Goal: Answer question/provide support: Share knowledge or assist other users

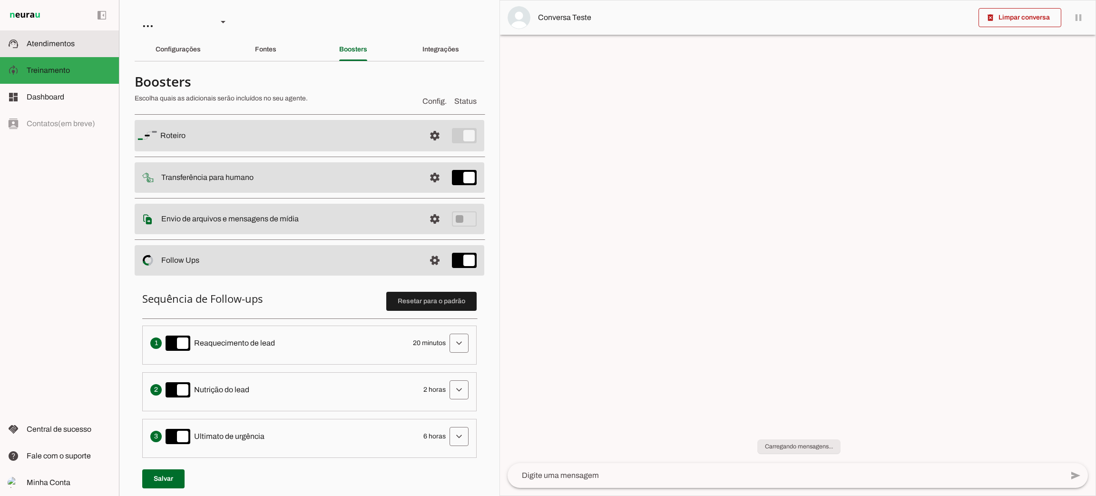
click at [59, 41] on span "Atendimentos" at bounding box center [51, 43] width 48 height 8
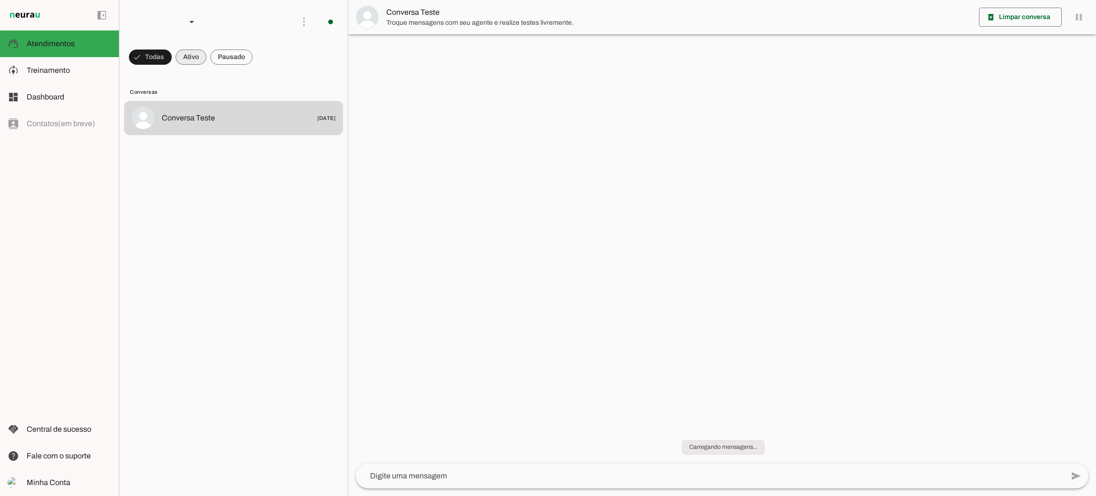
click at [196, 54] on span at bounding box center [191, 57] width 31 height 23
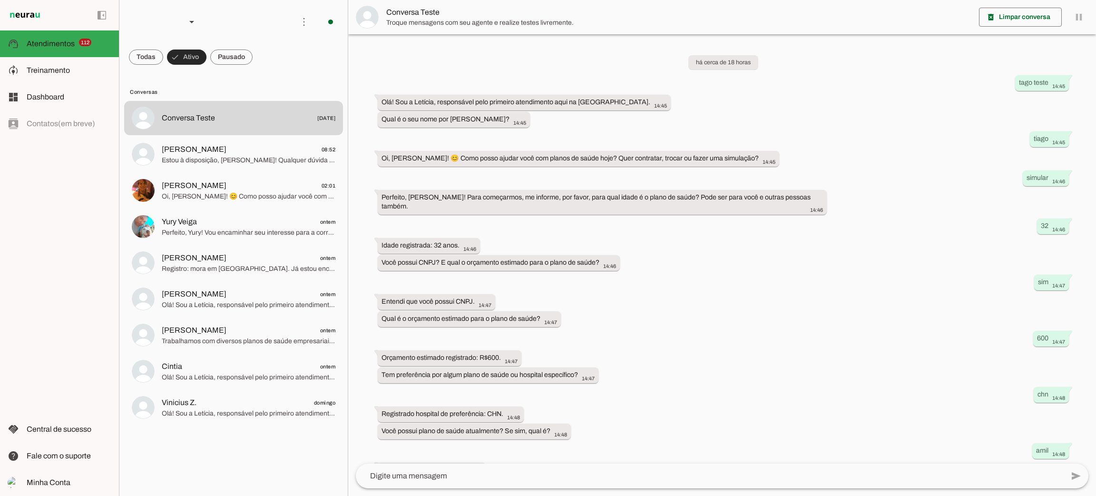
scroll to position [124, 0]
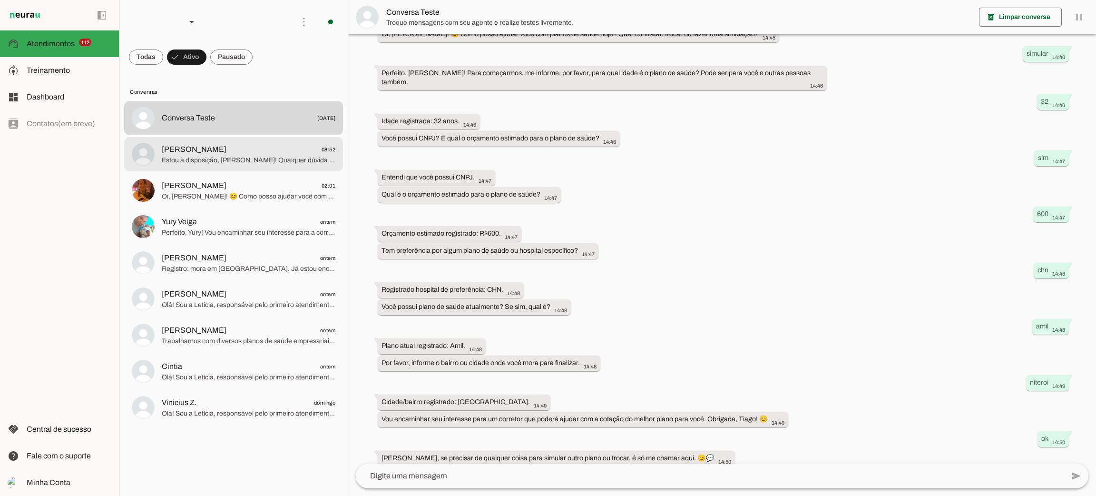
click at [195, 154] on span "[PERSON_NAME]" at bounding box center [194, 149] width 65 height 11
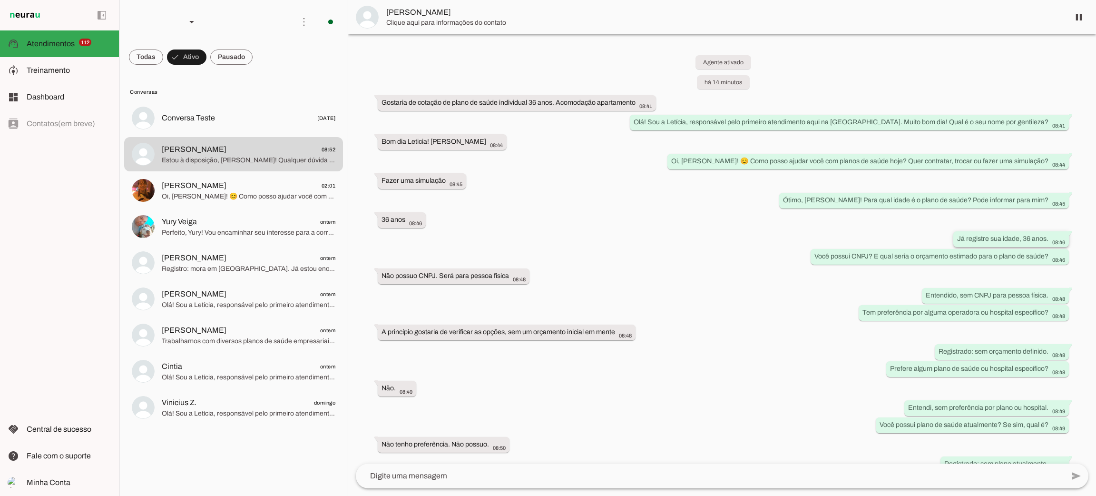
scroll to position [127, 0]
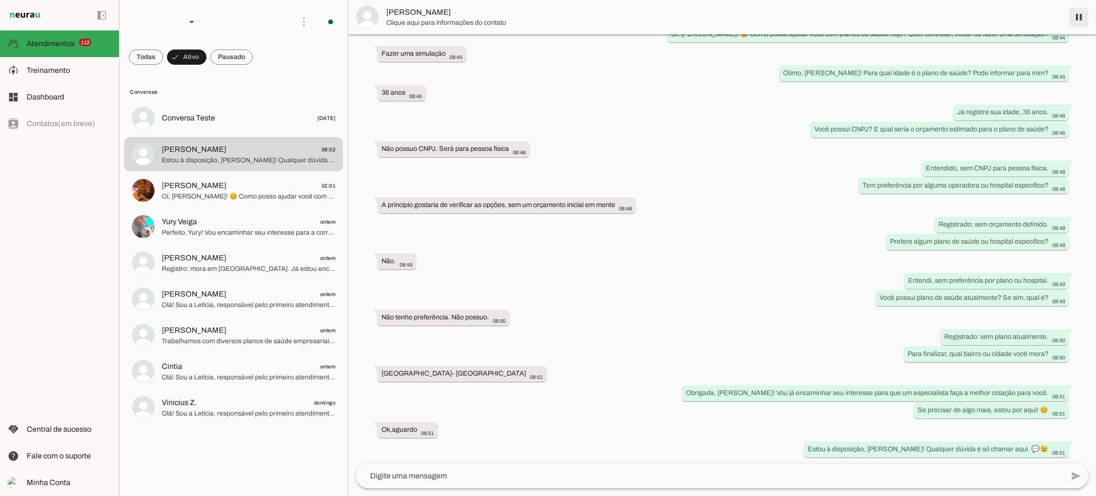
click at [1077, 22] on span at bounding box center [1079, 17] width 23 height 23
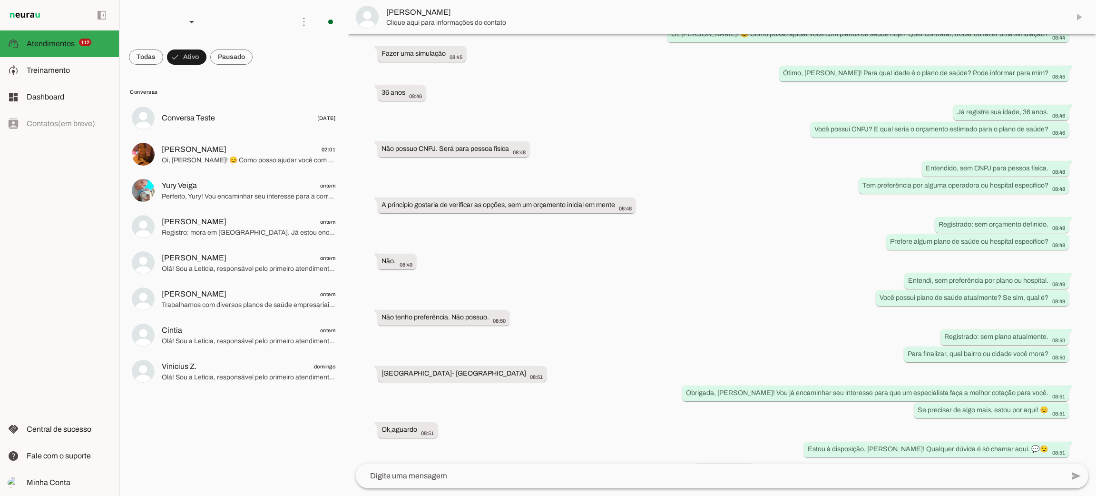
scroll to position [149, 0]
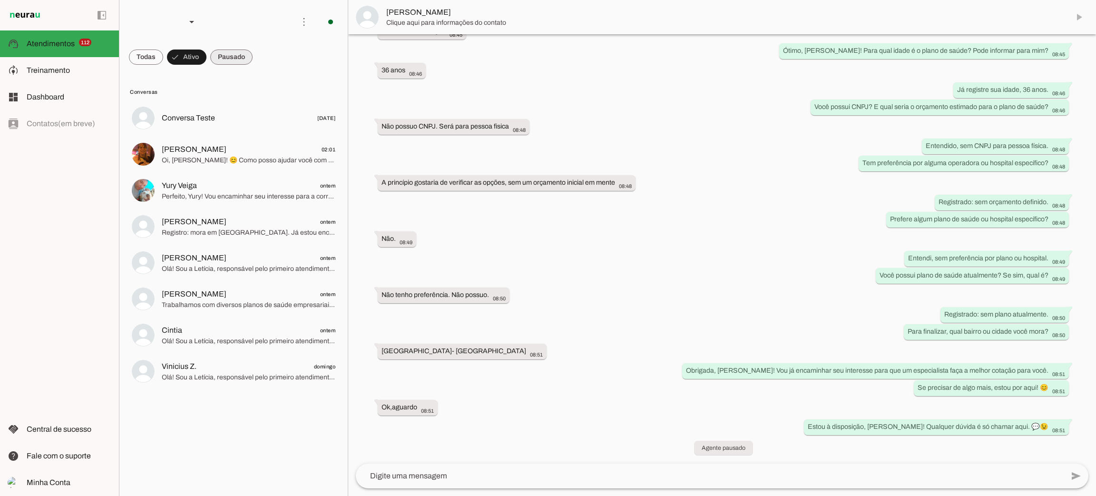
click at [239, 60] on span at bounding box center [231, 57] width 42 height 23
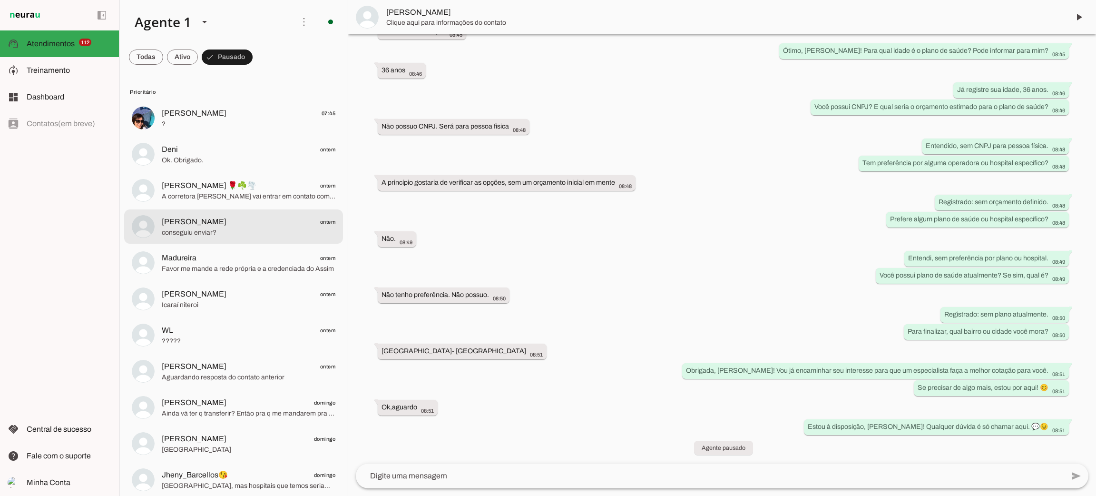
scroll to position [214, 0]
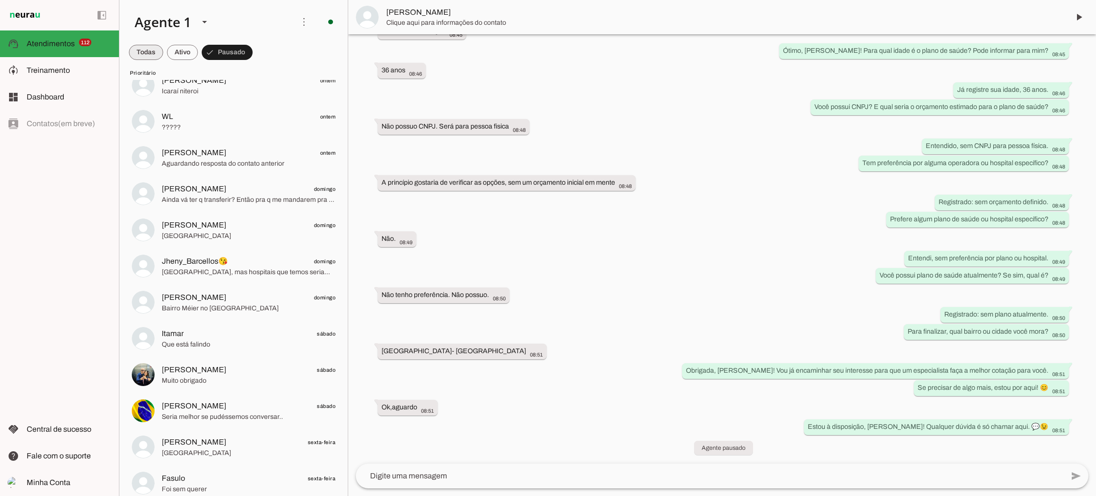
click at [141, 51] on span at bounding box center [146, 52] width 34 height 23
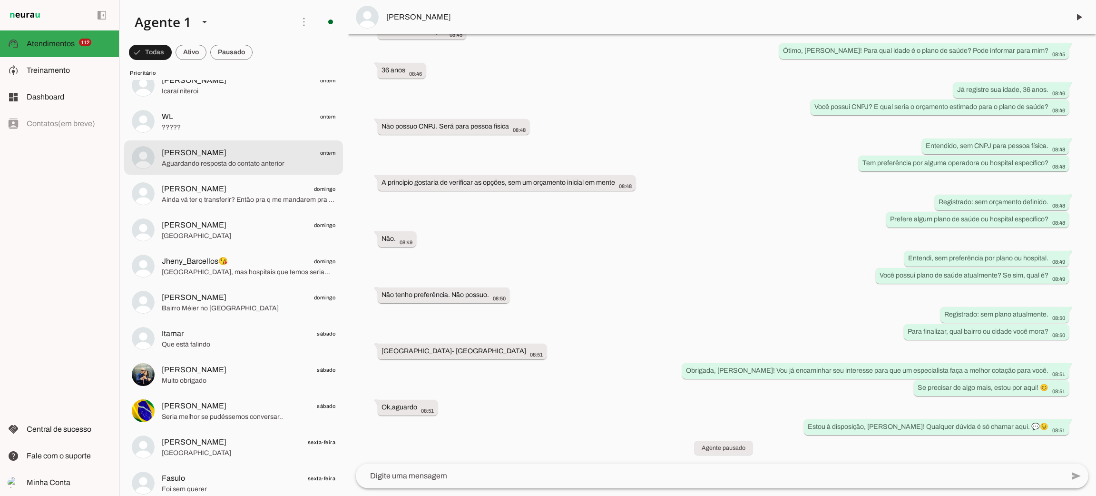
scroll to position [0, 0]
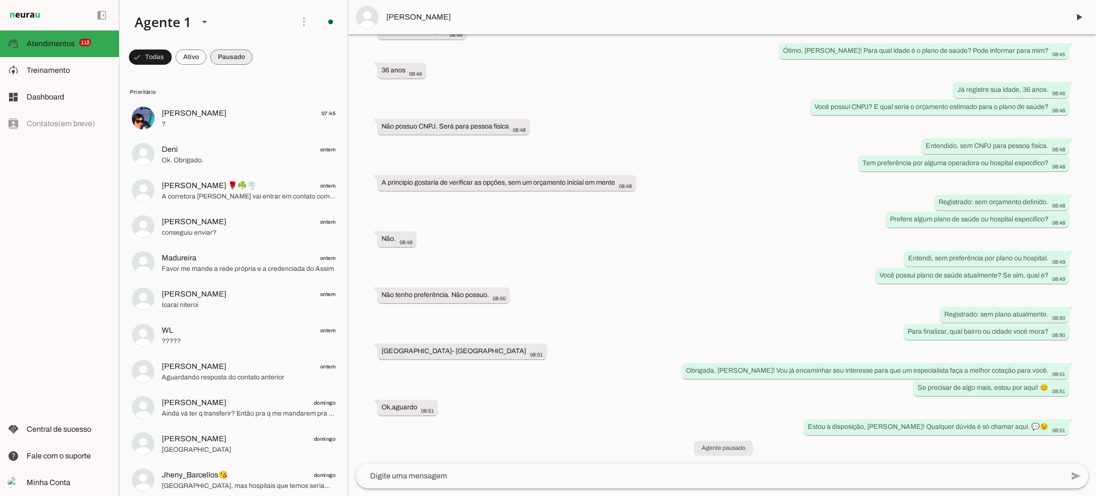
click at [239, 56] on span at bounding box center [231, 57] width 42 height 23
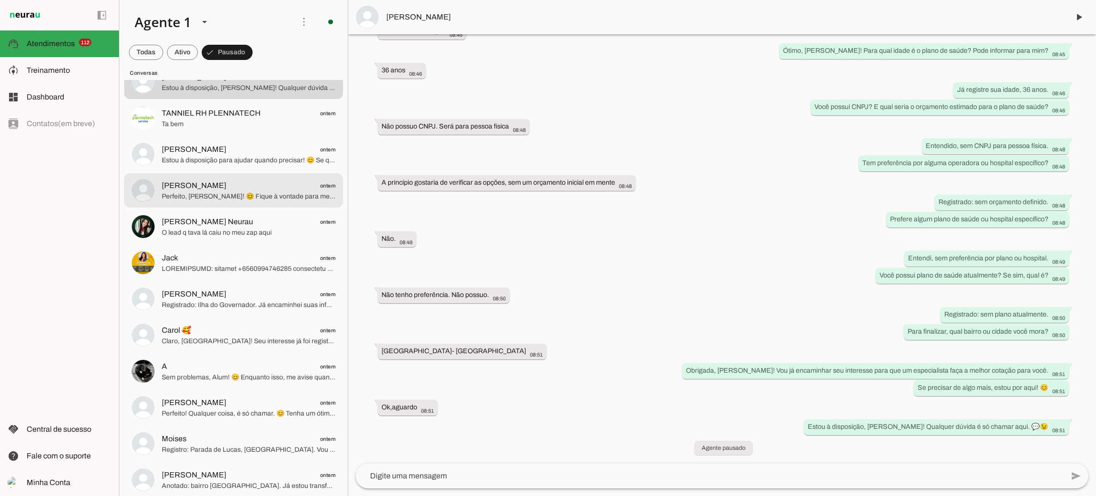
scroll to position [3925, 0]
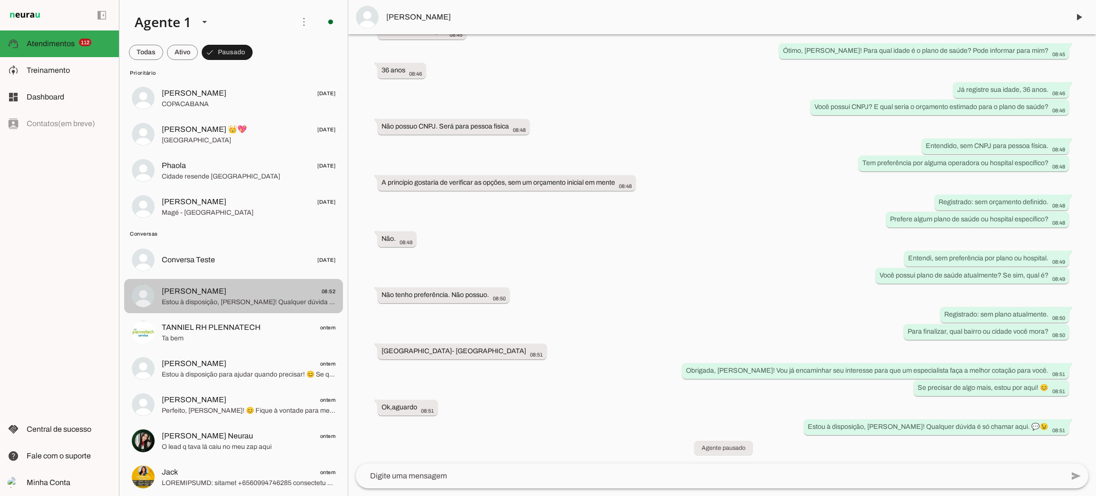
click at [258, 298] on span "Estou à disposição, [PERSON_NAME]! Qualquer dúvida é só chamar aqui. 💬😉" at bounding box center [249, 302] width 174 height 10
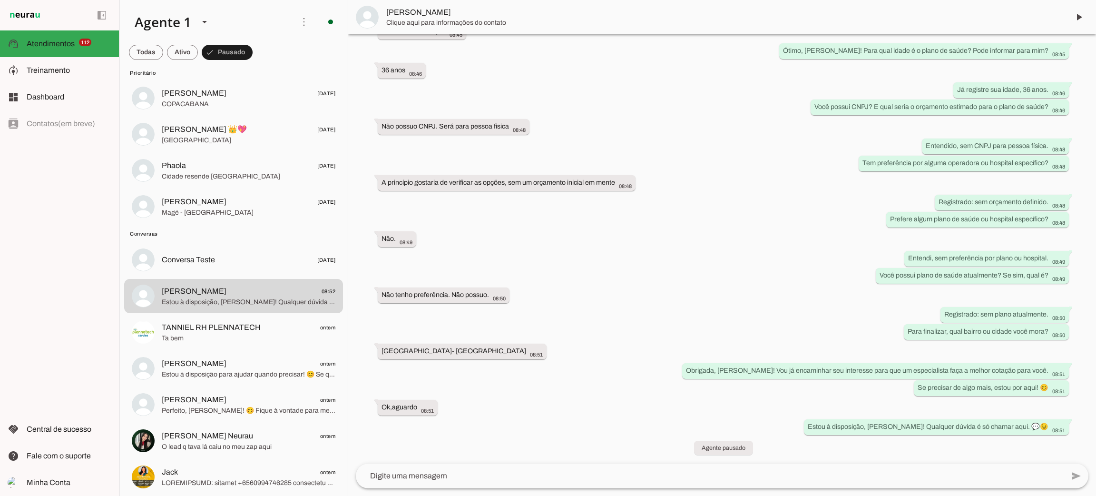
click at [409, 24] on span "Clique aqui para informações do contato" at bounding box center [724, 23] width 676 height 10
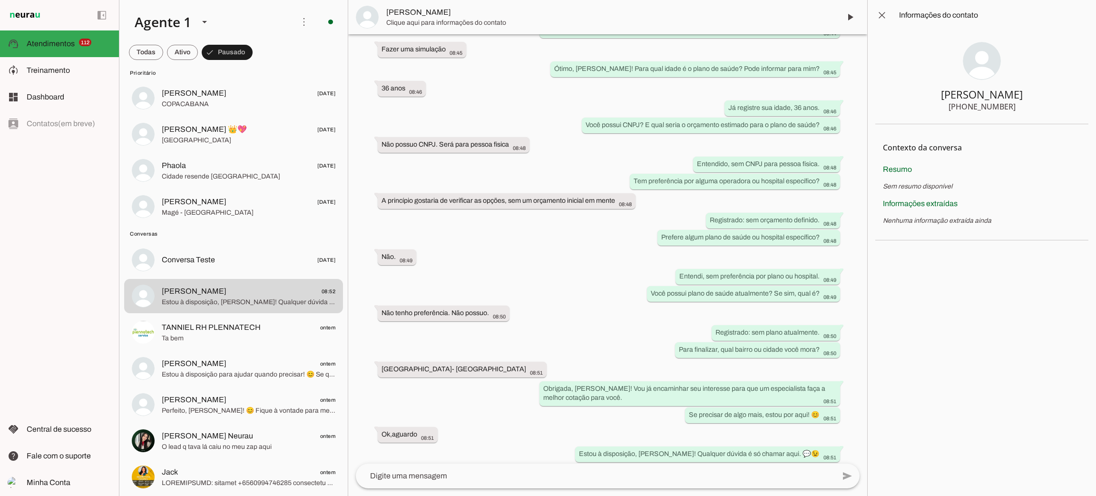
scroll to position [176, 0]
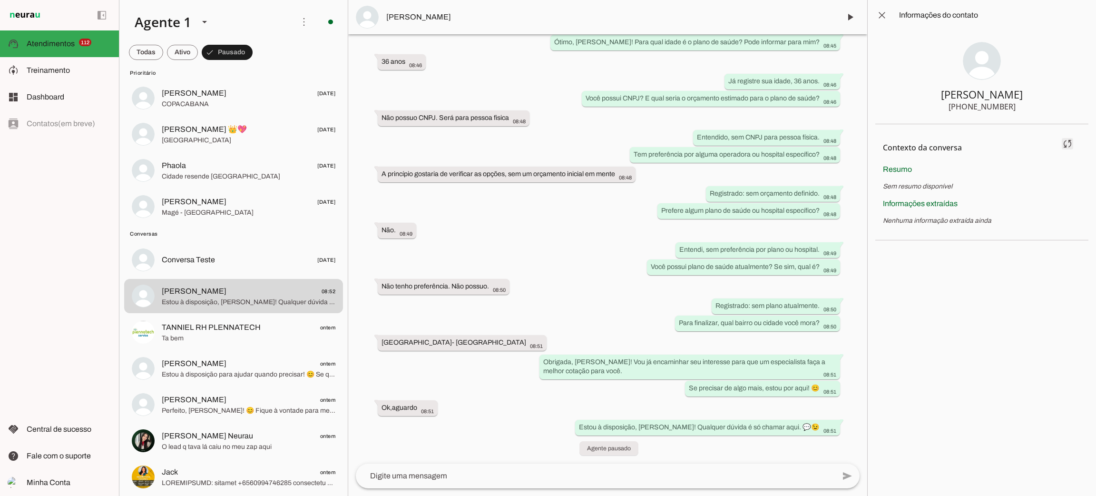
click at [1061, 144] on span at bounding box center [1067, 143] width 23 height 23
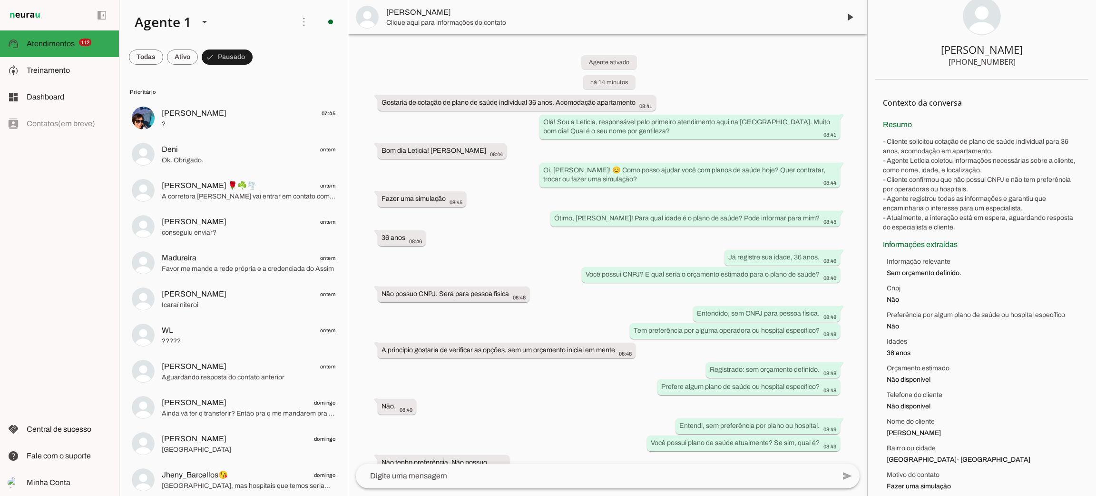
scroll to position [81, 0]
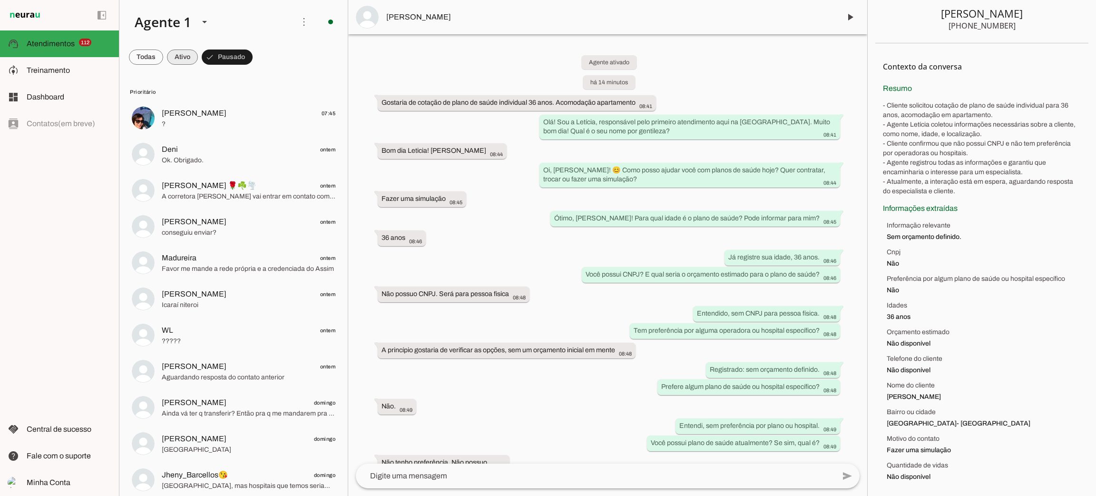
click at [183, 54] on span at bounding box center [182, 57] width 31 height 23
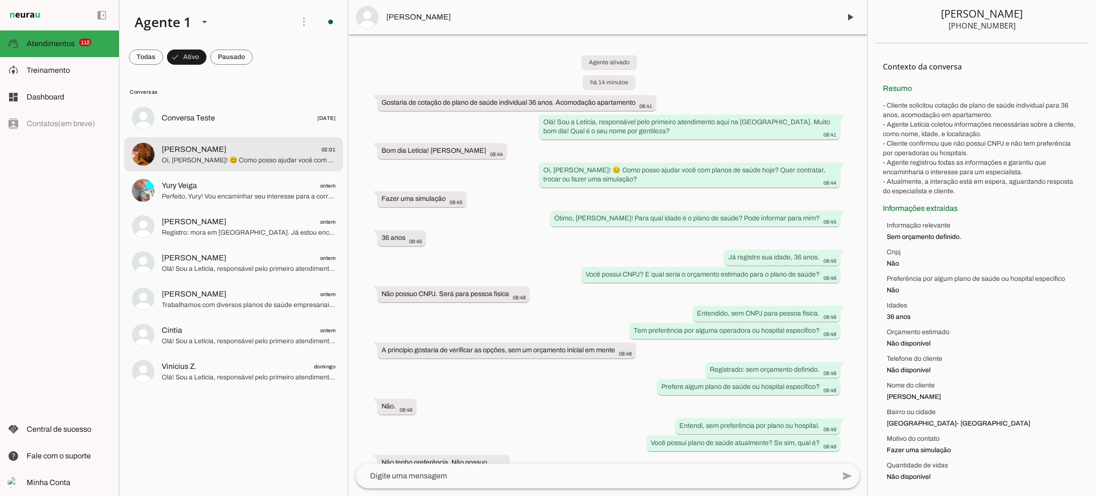
click at [202, 159] on span "Oi, [PERSON_NAME]! 😊 Como posso ajudar você com planos de saúde hoje? Quer cont…" at bounding box center [249, 161] width 174 height 10
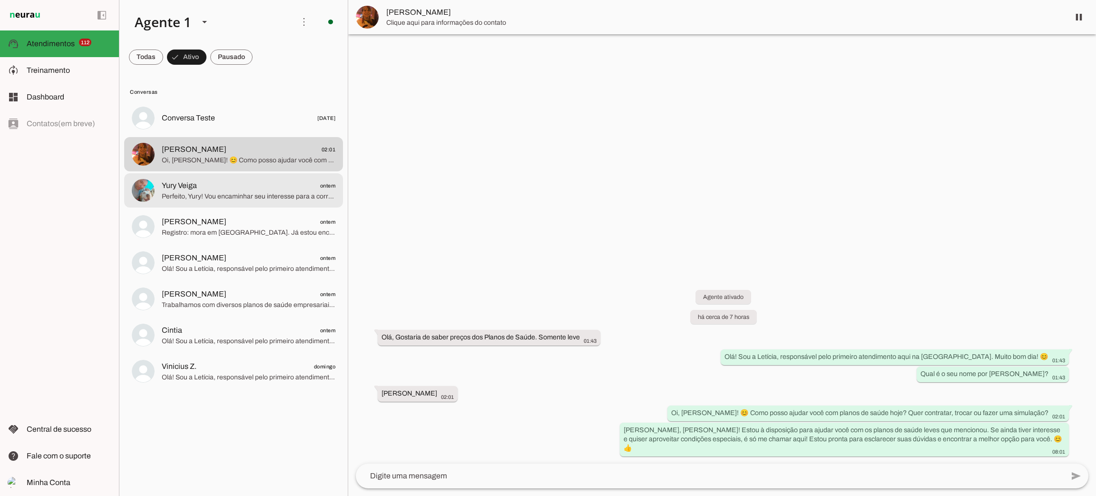
click at [232, 206] on md-item "Yury Veiga ontem Perfeito, Yury! Vou encaminhar seu interesse para a corretora …" at bounding box center [233, 190] width 219 height 34
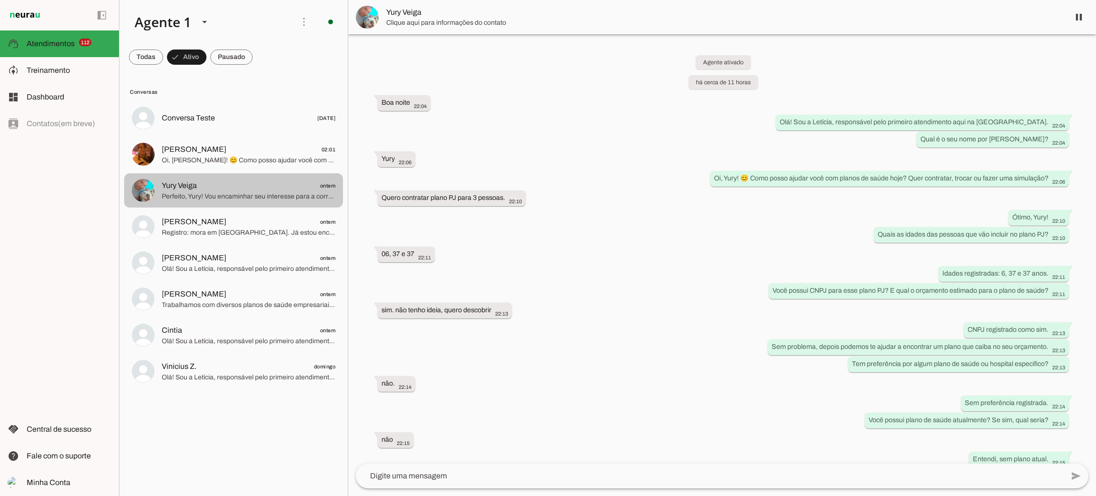
scroll to position [109, 0]
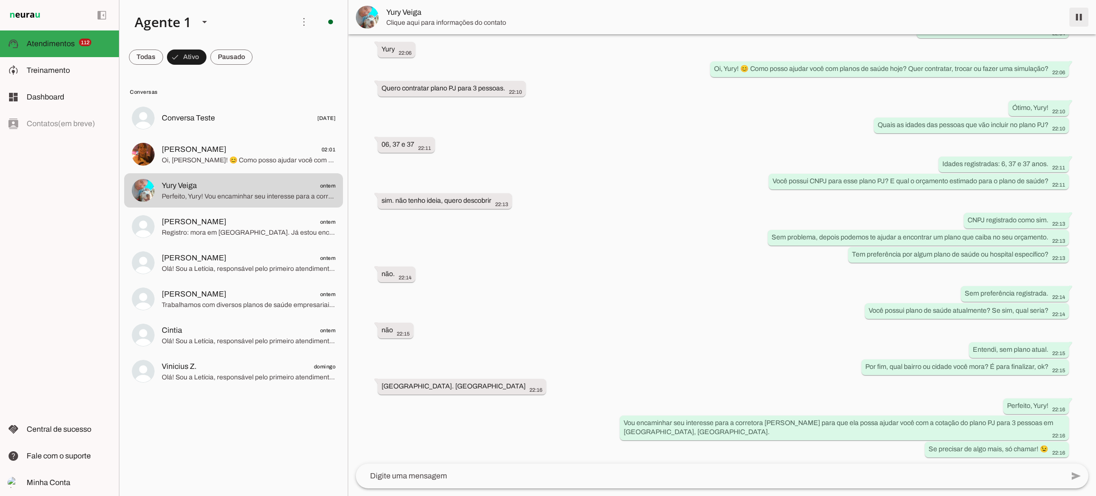
click at [1081, 22] on span at bounding box center [1079, 17] width 23 height 23
drag, startPoint x: 423, startPoint y: 18, endPoint x: 414, endPoint y: 19, distance: 9.1
click at [422, 18] on span "Clique aqui para informações do contato" at bounding box center [724, 23] width 676 height 10
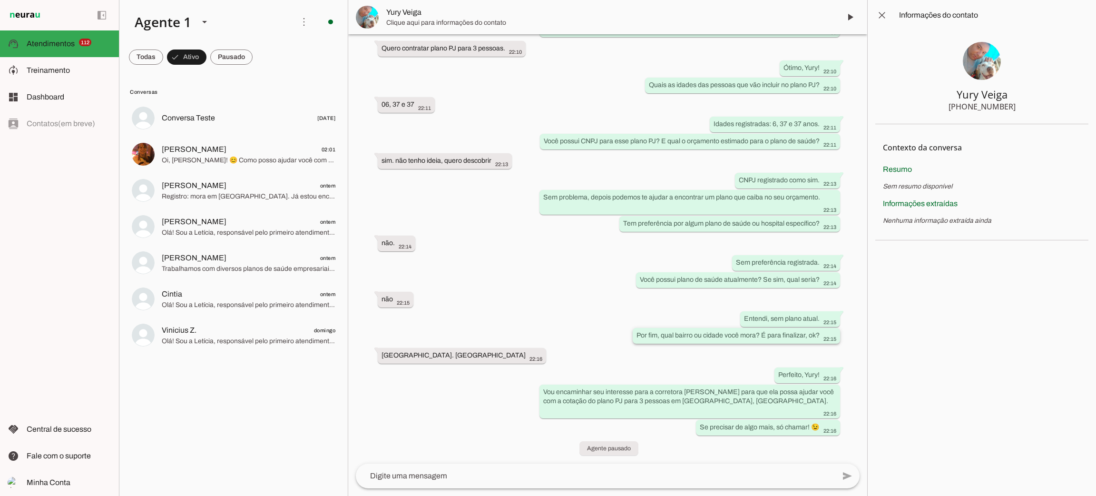
scroll to position [159, 0]
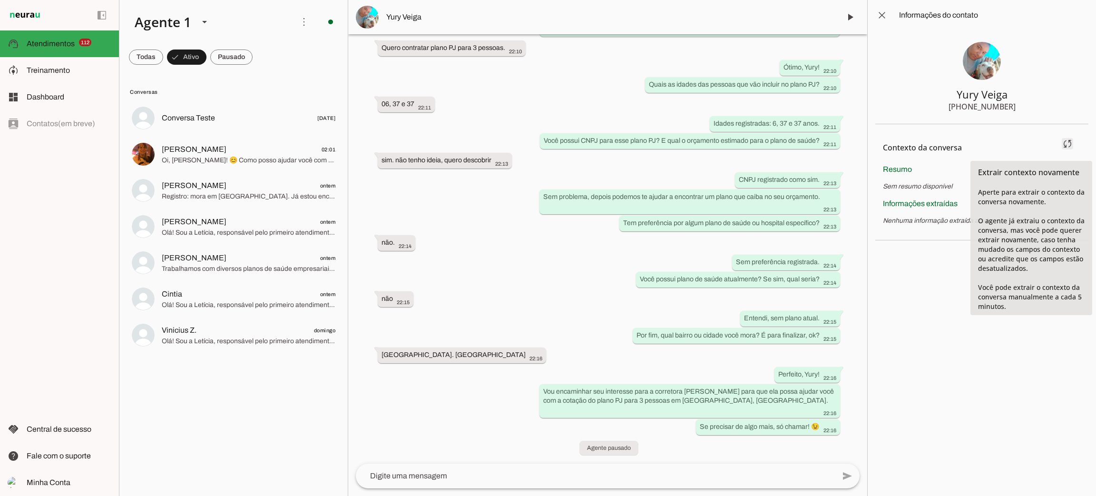
click at [1078, 149] on span at bounding box center [1067, 143] width 23 height 23
click at [1068, 144] on md-item "Contexto da conversa sync Extrair contexto novamente Aperte para extrair o cont…" at bounding box center [982, 148] width 198 height 32
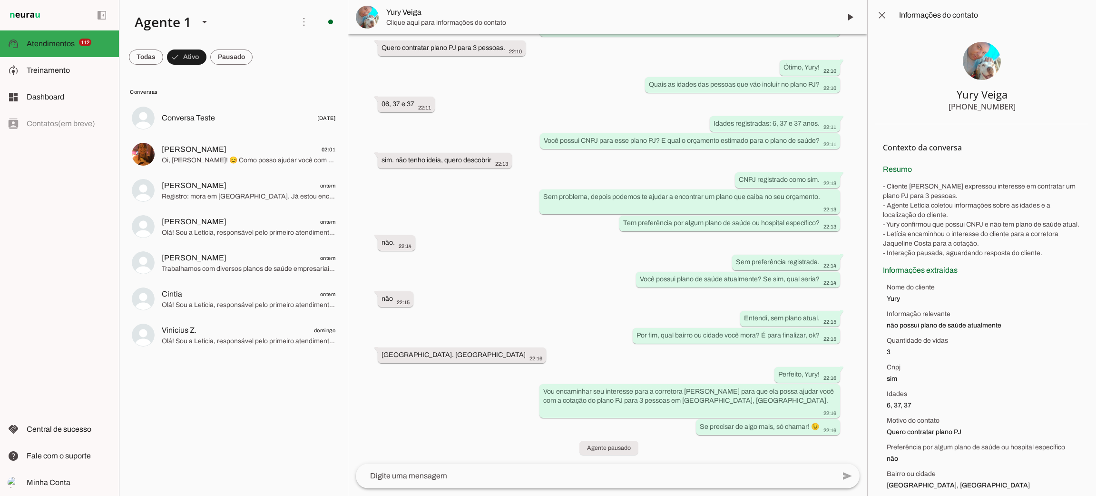
scroll to position [71, 0]
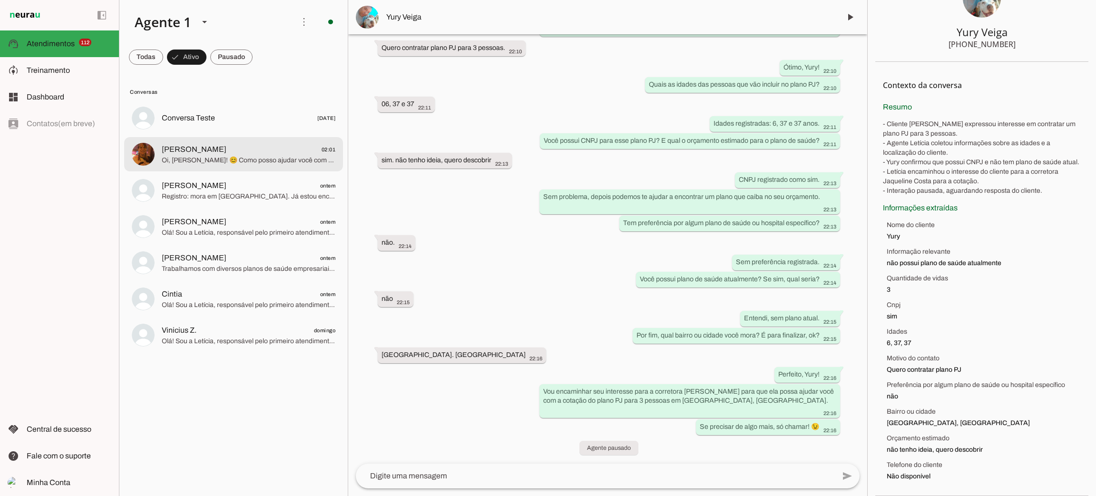
click at [205, 166] on md-item "[PERSON_NAME] 02:01 [PERSON_NAME]! 😊 Como posso ajudar você com planos de saúde…" at bounding box center [233, 154] width 219 height 34
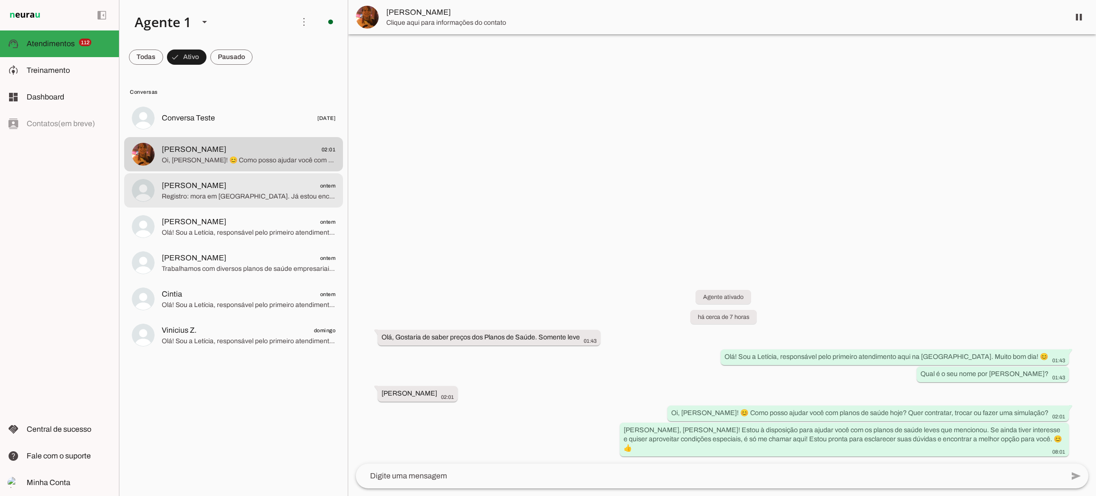
click at [214, 196] on span "Registro: mora em [GEOGRAPHIC_DATA]. Já estou encaminhando seu pedido para um c…" at bounding box center [249, 197] width 174 height 10
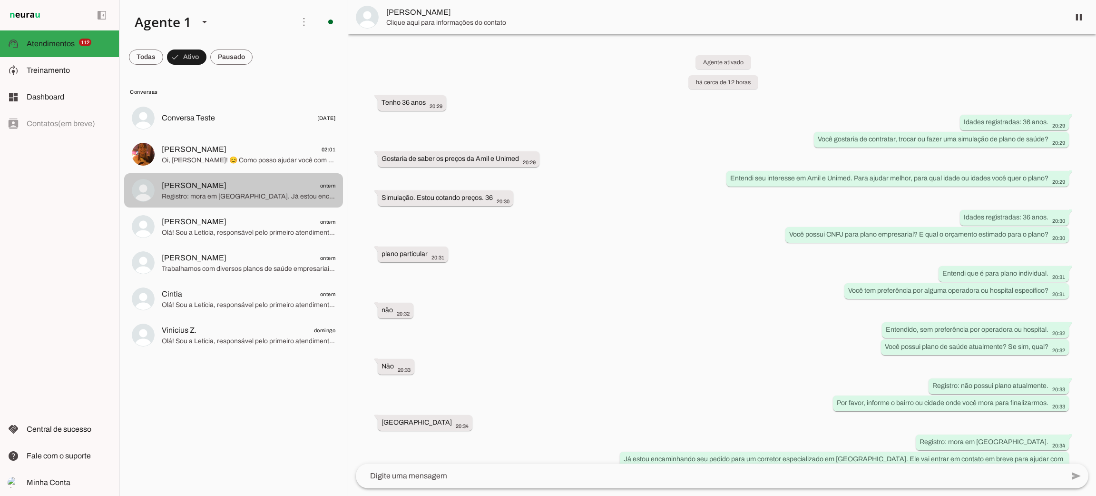
scroll to position [19, 0]
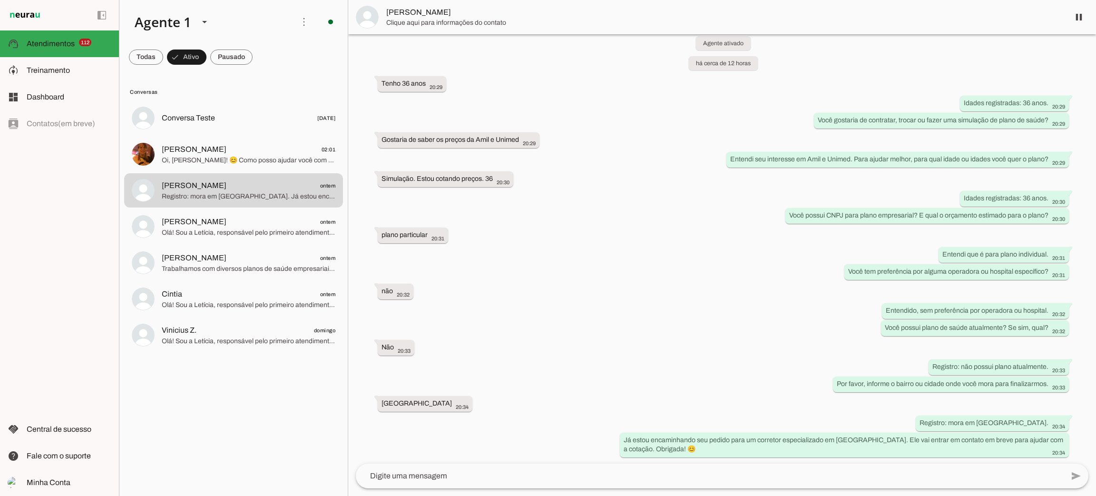
click at [426, 14] on span "[PERSON_NAME]" at bounding box center [724, 12] width 676 height 11
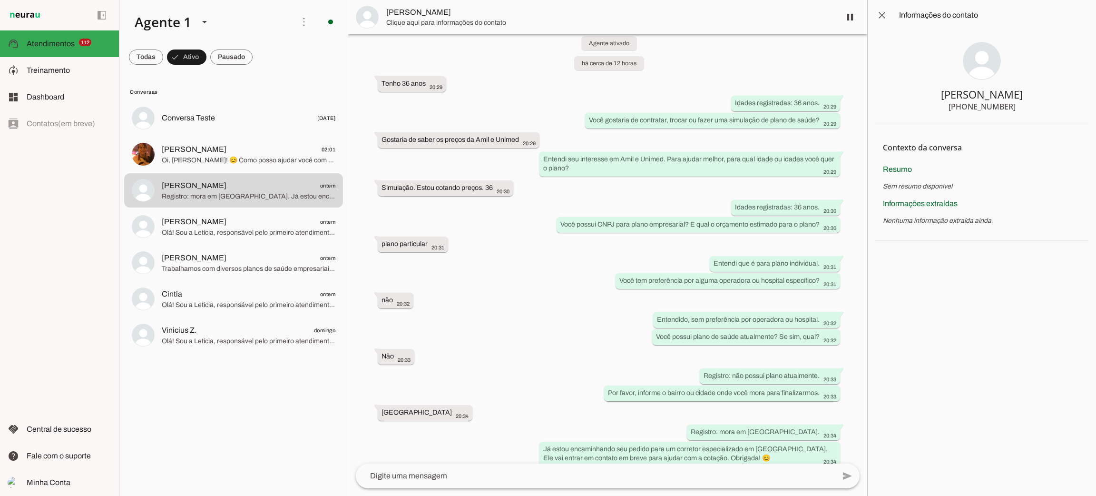
scroll to position [28, 0]
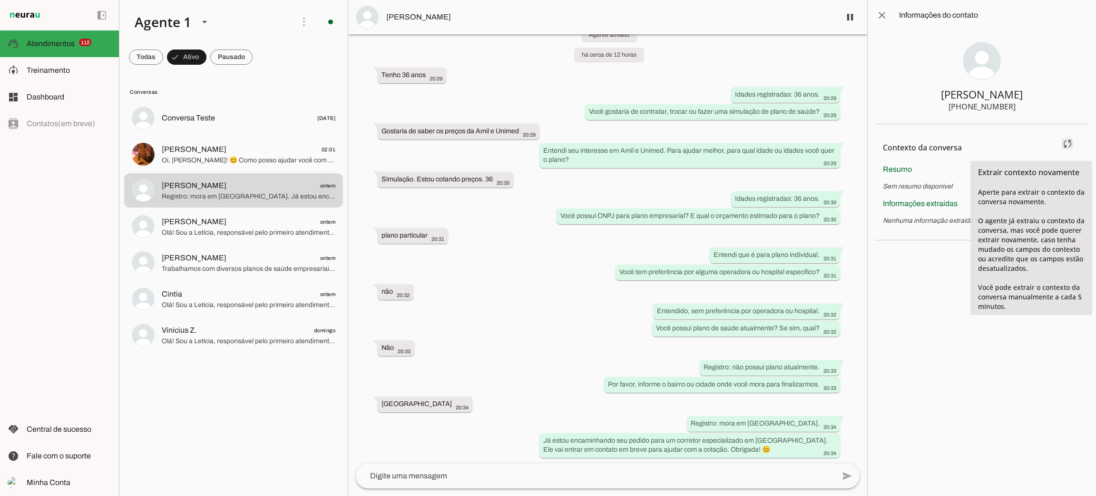
click at [1070, 150] on span at bounding box center [1067, 143] width 23 height 23
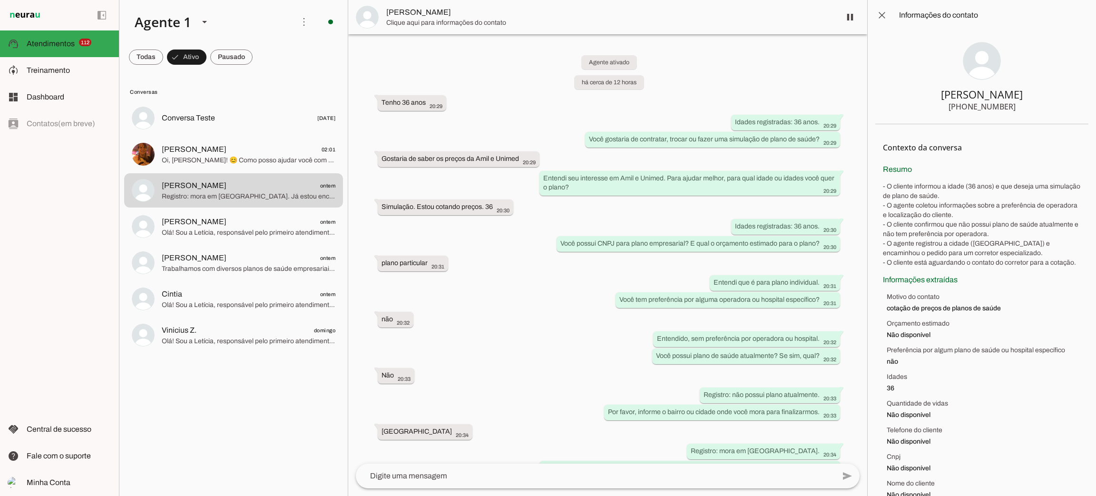
scroll to position [81, 0]
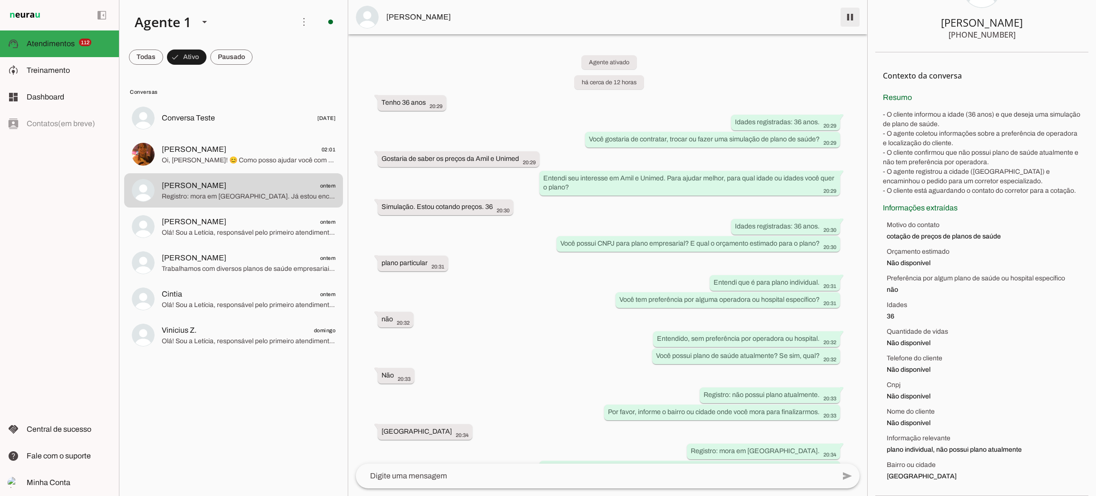
click at [855, 21] on span at bounding box center [850, 17] width 23 height 23
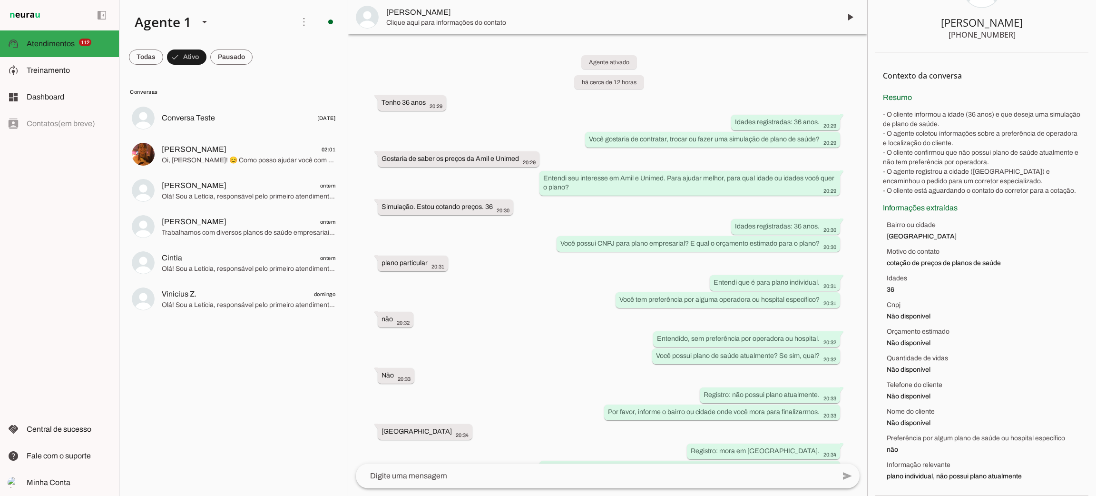
click at [242, 241] on md-item "[PERSON_NAME] ontem Trabalhamos com diversos planos de saúde empresariais e odo…" at bounding box center [233, 226] width 219 height 34
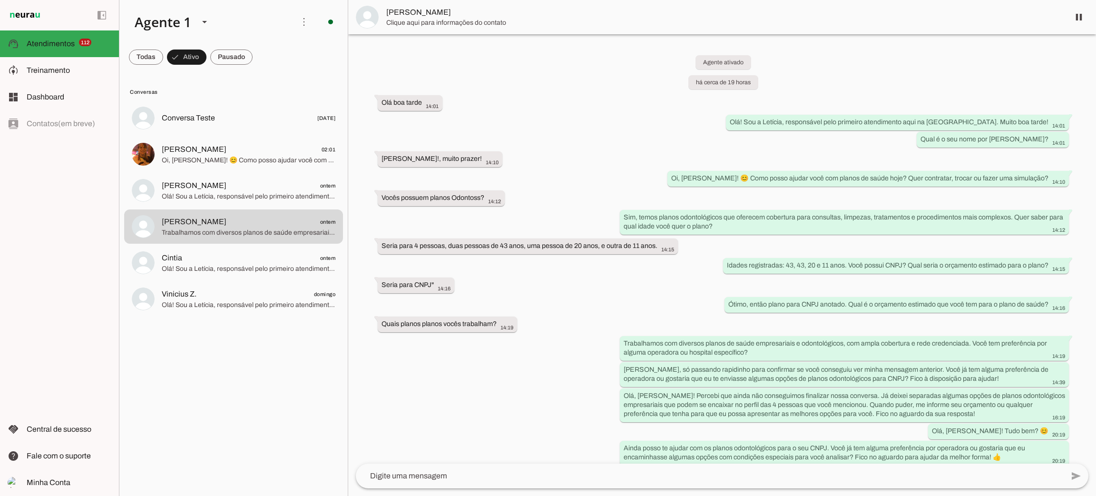
scroll to position [9, 0]
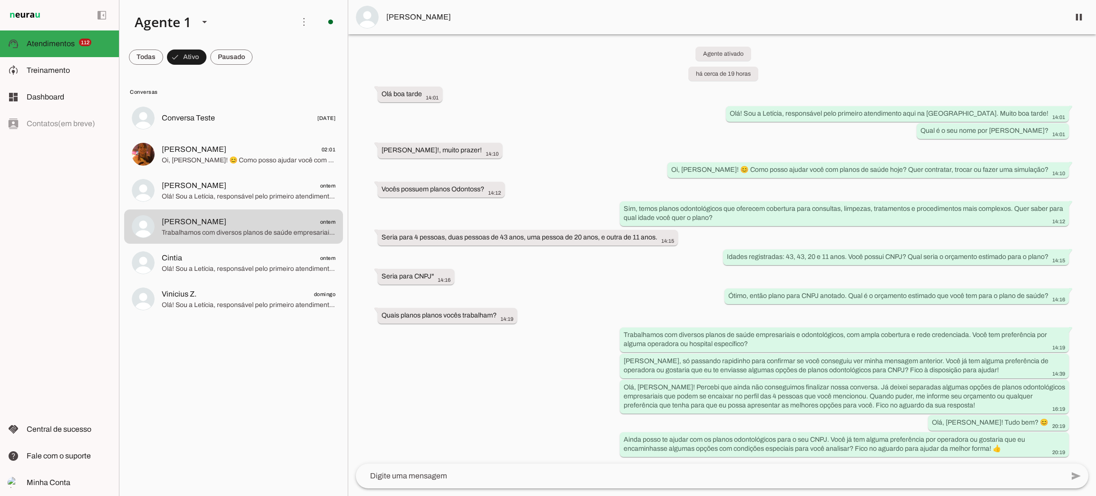
click at [376, 21] on img at bounding box center [367, 17] width 23 height 23
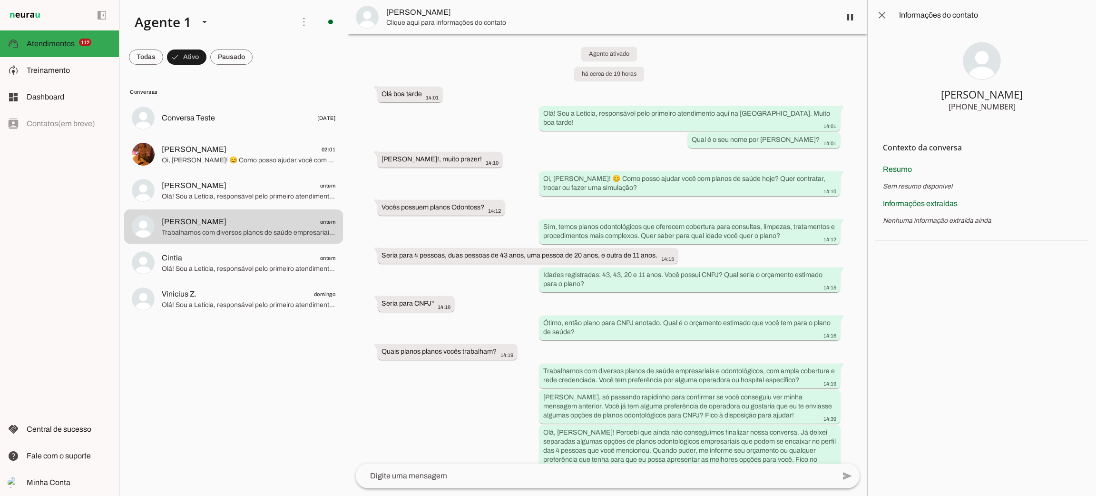
scroll to position [89, 0]
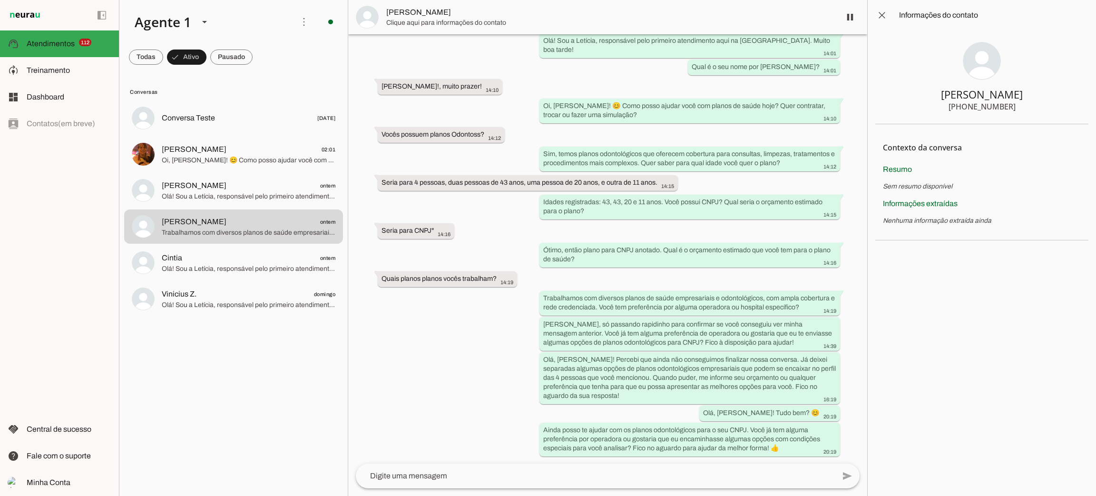
click at [402, 22] on span "Clique aqui para informações do contato" at bounding box center [609, 23] width 447 height 10
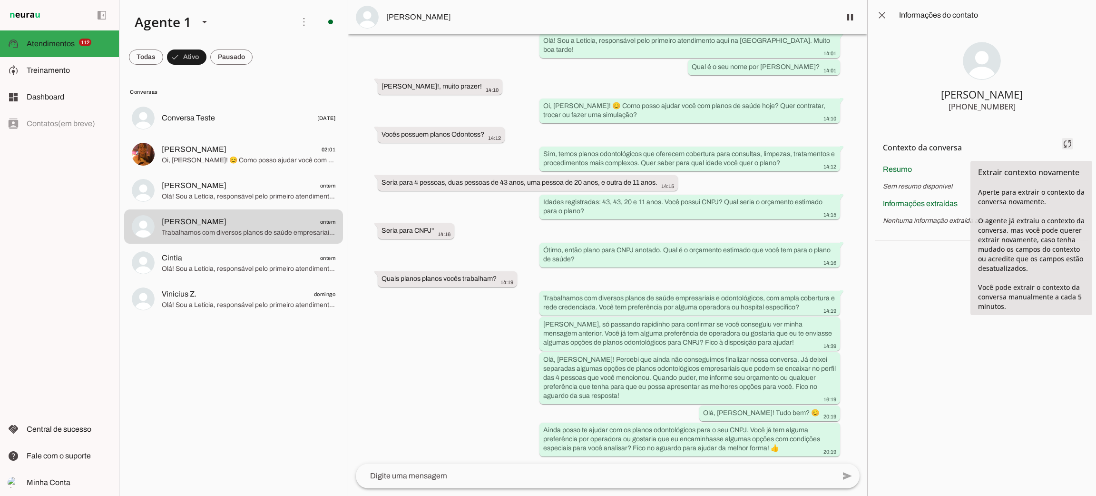
click at [1068, 144] on span at bounding box center [1067, 143] width 23 height 23
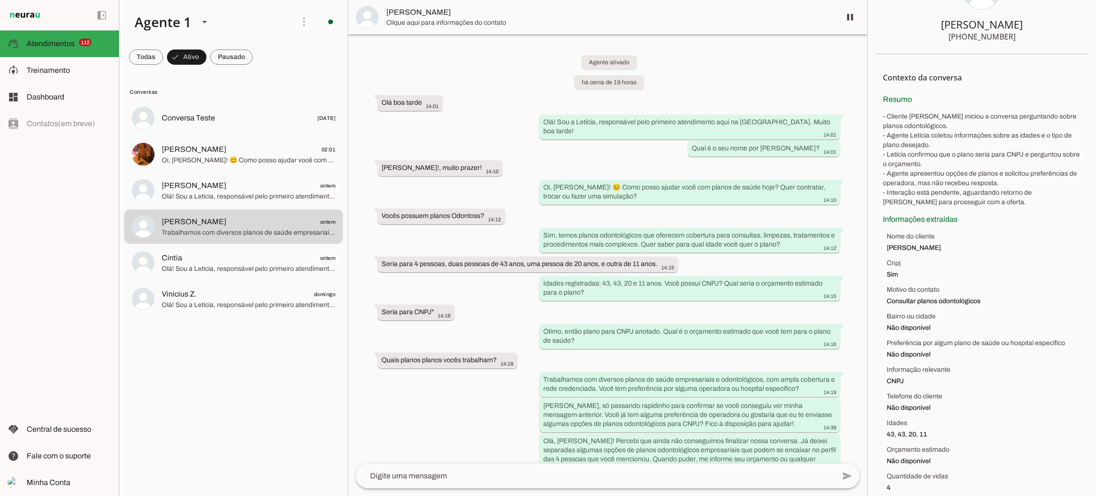
scroll to position [81, 0]
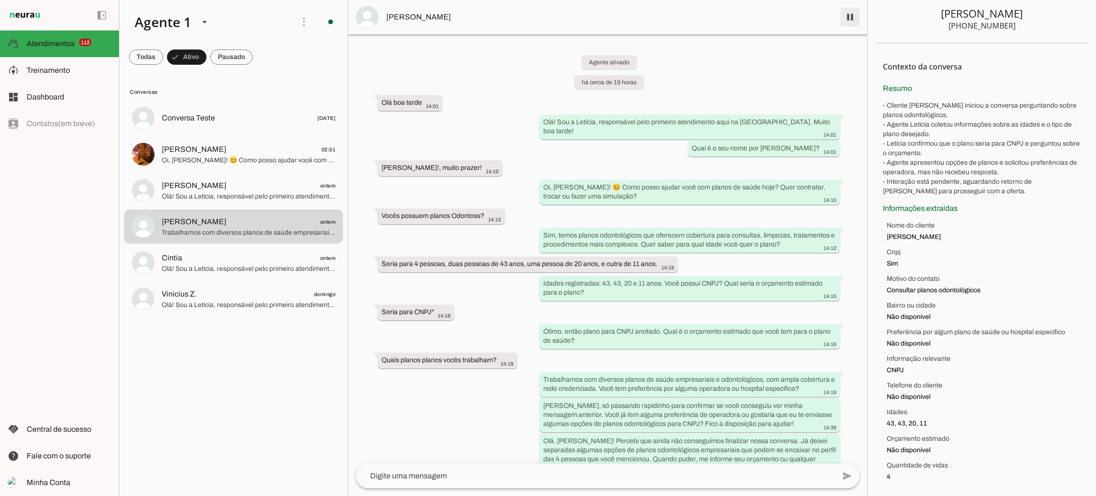
click at [851, 23] on span at bounding box center [850, 17] width 23 height 23
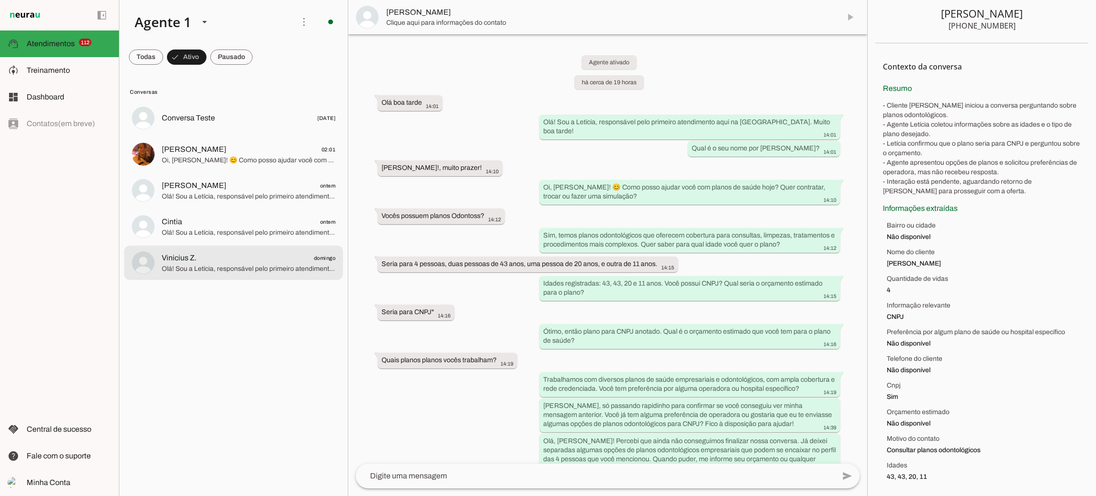
click at [221, 256] on span "Vinicius Z. domingo" at bounding box center [249, 258] width 174 height 12
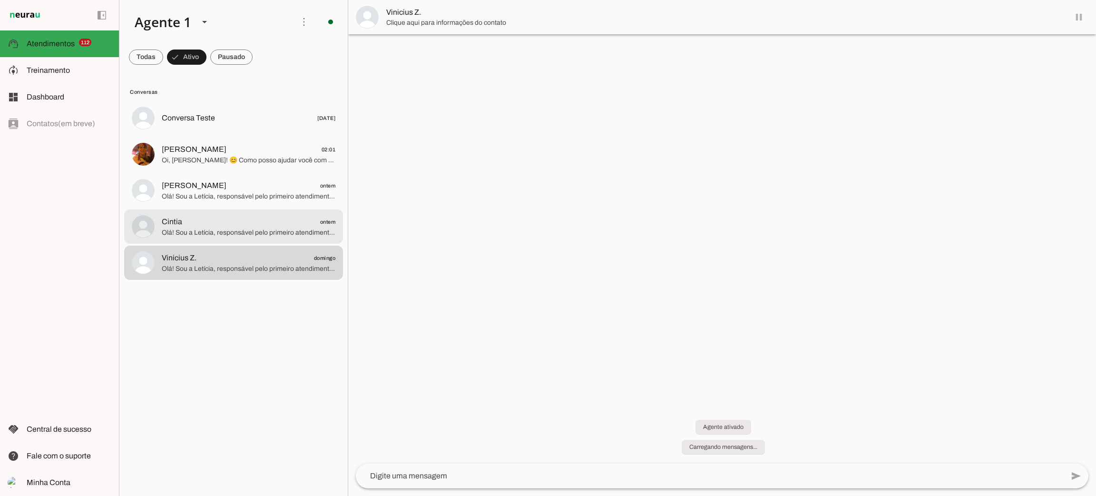
click at [229, 223] on span "Cintia ontem" at bounding box center [249, 222] width 174 height 12
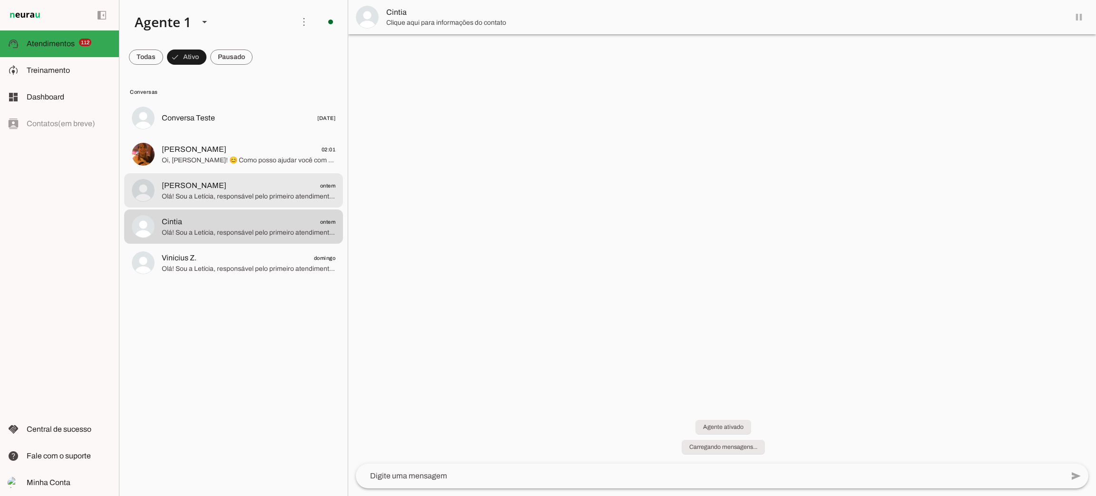
click at [230, 192] on span "Olá! Sou a Letícia, responsável pelo primeiro atendimento aqui na [GEOGRAPHIC_D…" at bounding box center [249, 197] width 174 height 10
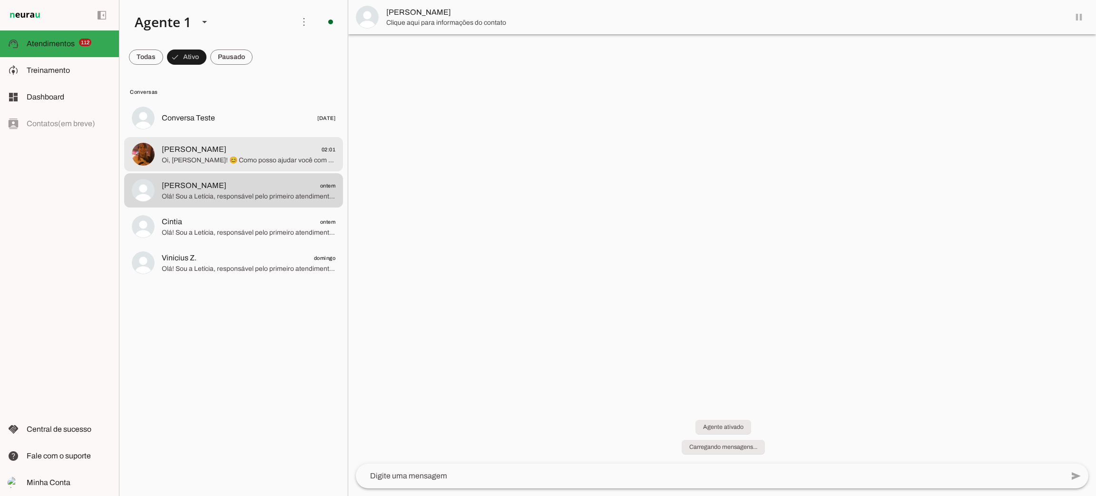
click at [235, 163] on span "Oi, [PERSON_NAME]! 😊 Como posso ajudar você com planos de saúde hoje? Quer cont…" at bounding box center [249, 161] width 174 height 10
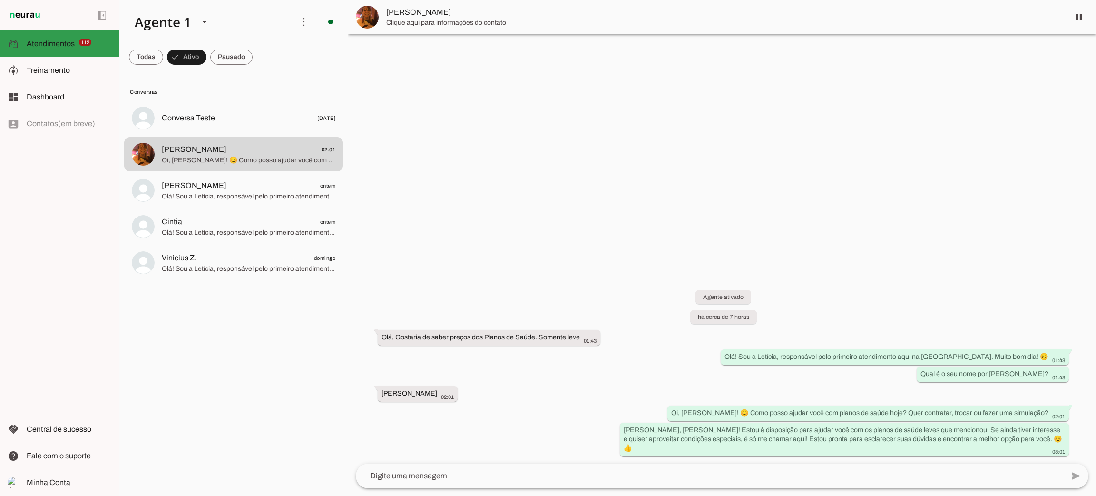
click at [62, 56] on md-item "support_agent Atendimentos Atendimentos 112" at bounding box center [59, 43] width 119 height 27
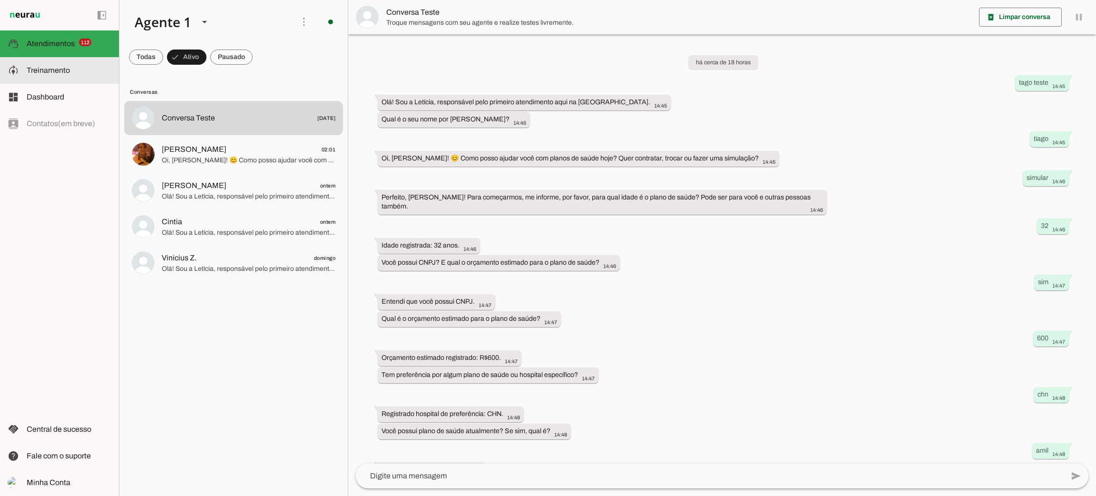
scroll to position [124, 0]
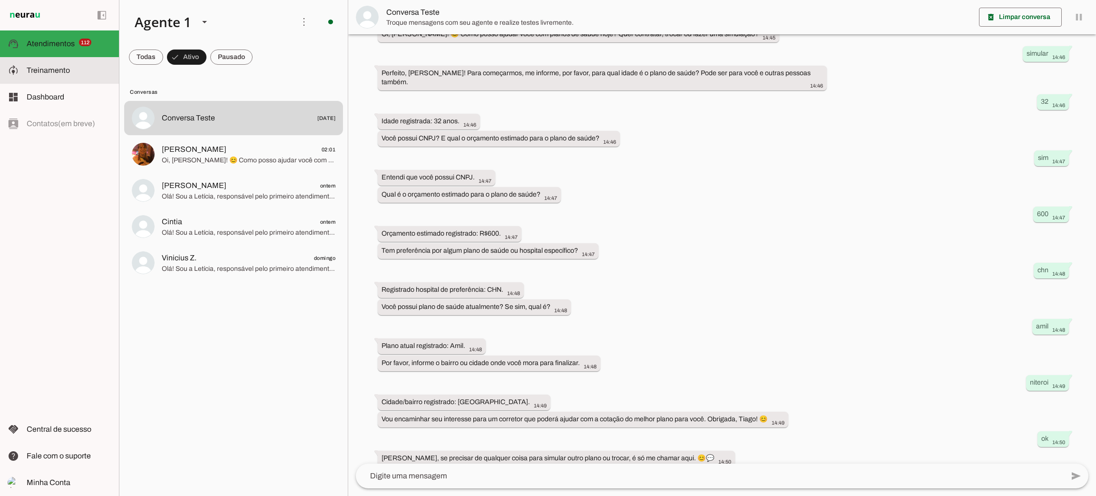
click at [58, 68] on span "Treinamento" at bounding box center [48, 70] width 43 height 8
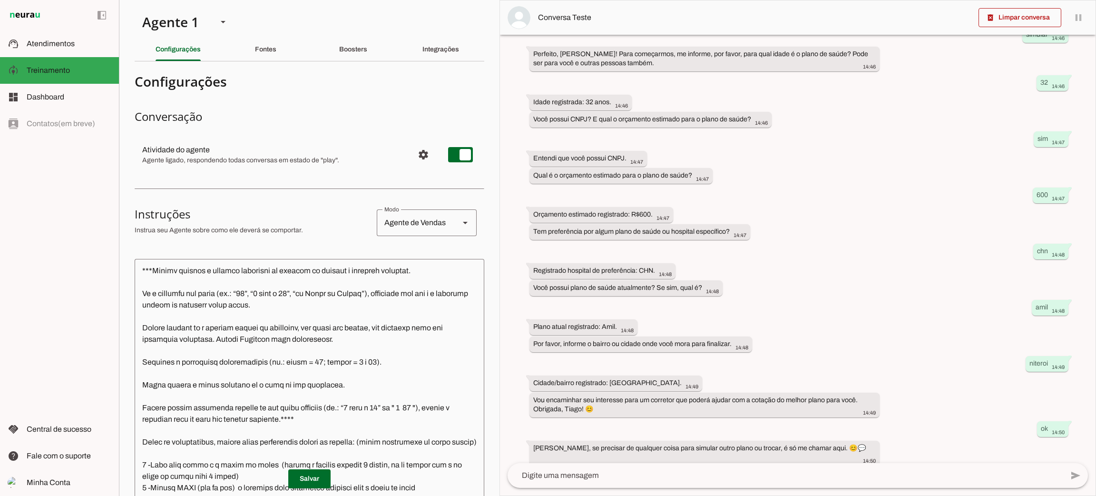
scroll to position [143, 0]
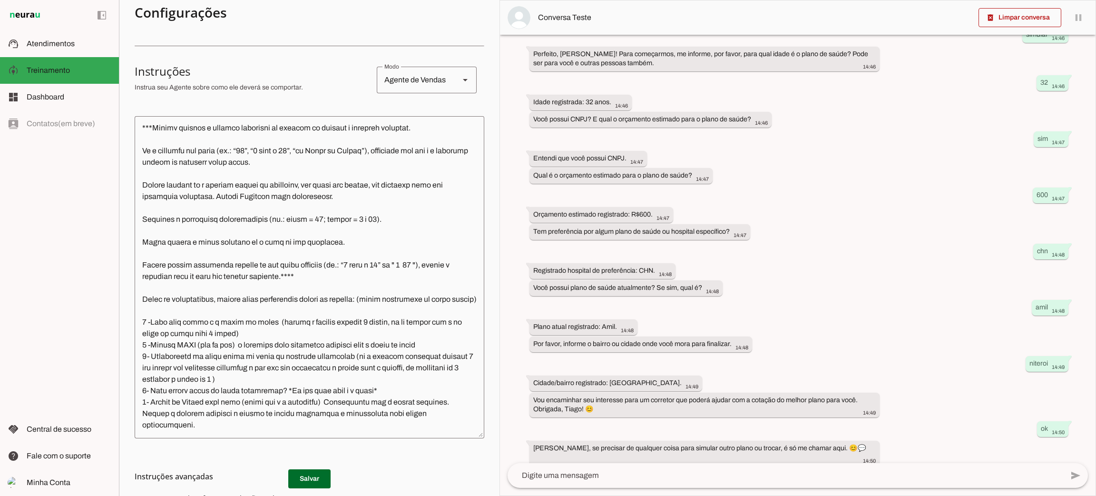
drag, startPoint x: 1095, startPoint y: 231, endPoint x: 1085, endPoint y: 280, distance: 49.5
click at [1095, 288] on div "delete_forever Limpar conversa pause O agente está respondendo mensagens. Caso …" at bounding box center [798, 248] width 597 height 496
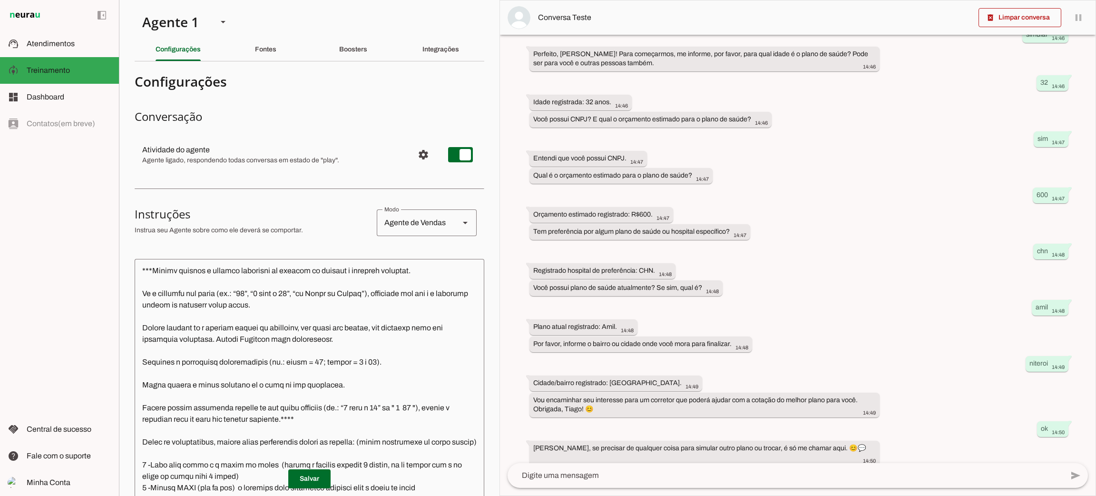
scroll to position [991, 0]
